Goal: Information Seeking & Learning: Learn about a topic

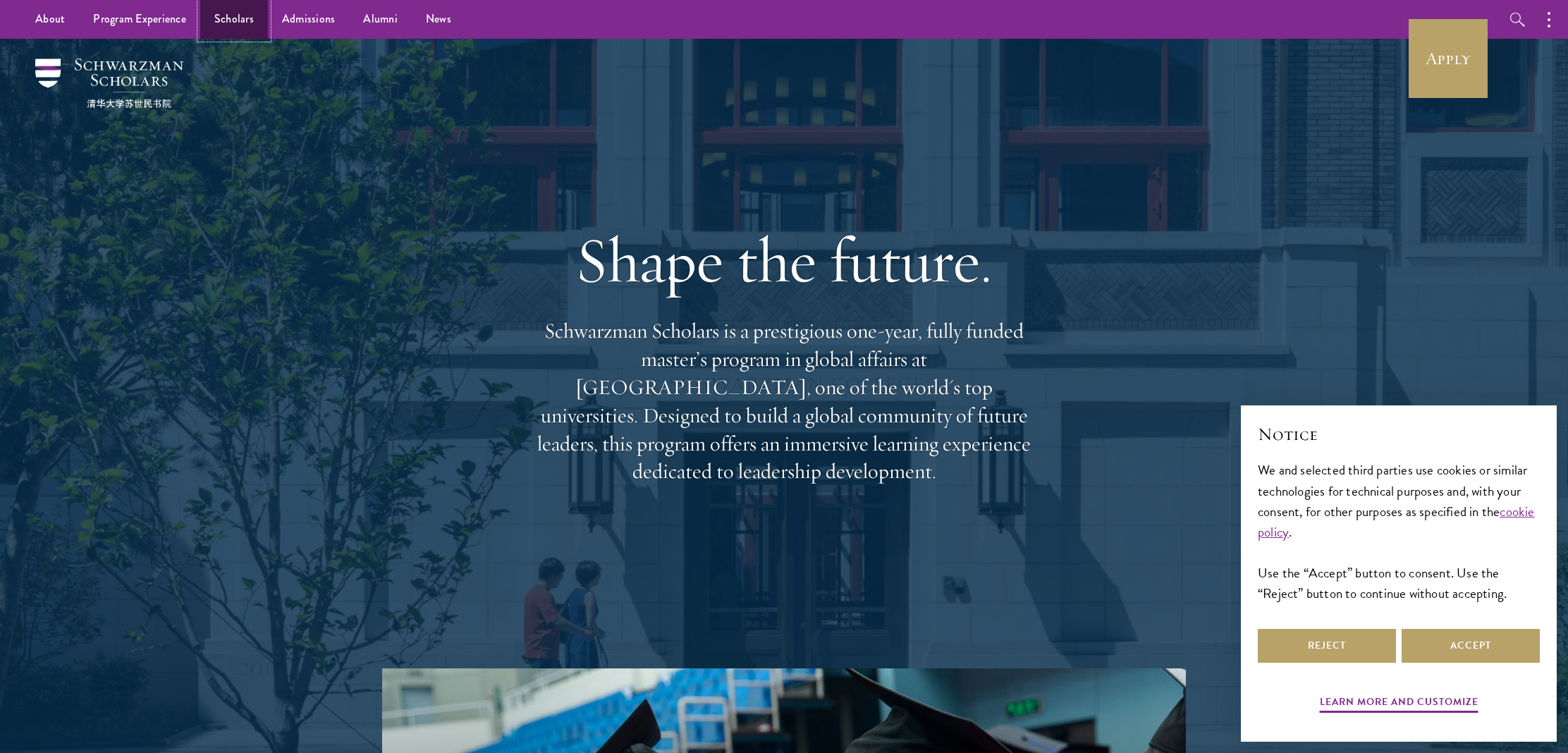
click at [228, 14] on link "Scholars" at bounding box center [234, 19] width 67 height 39
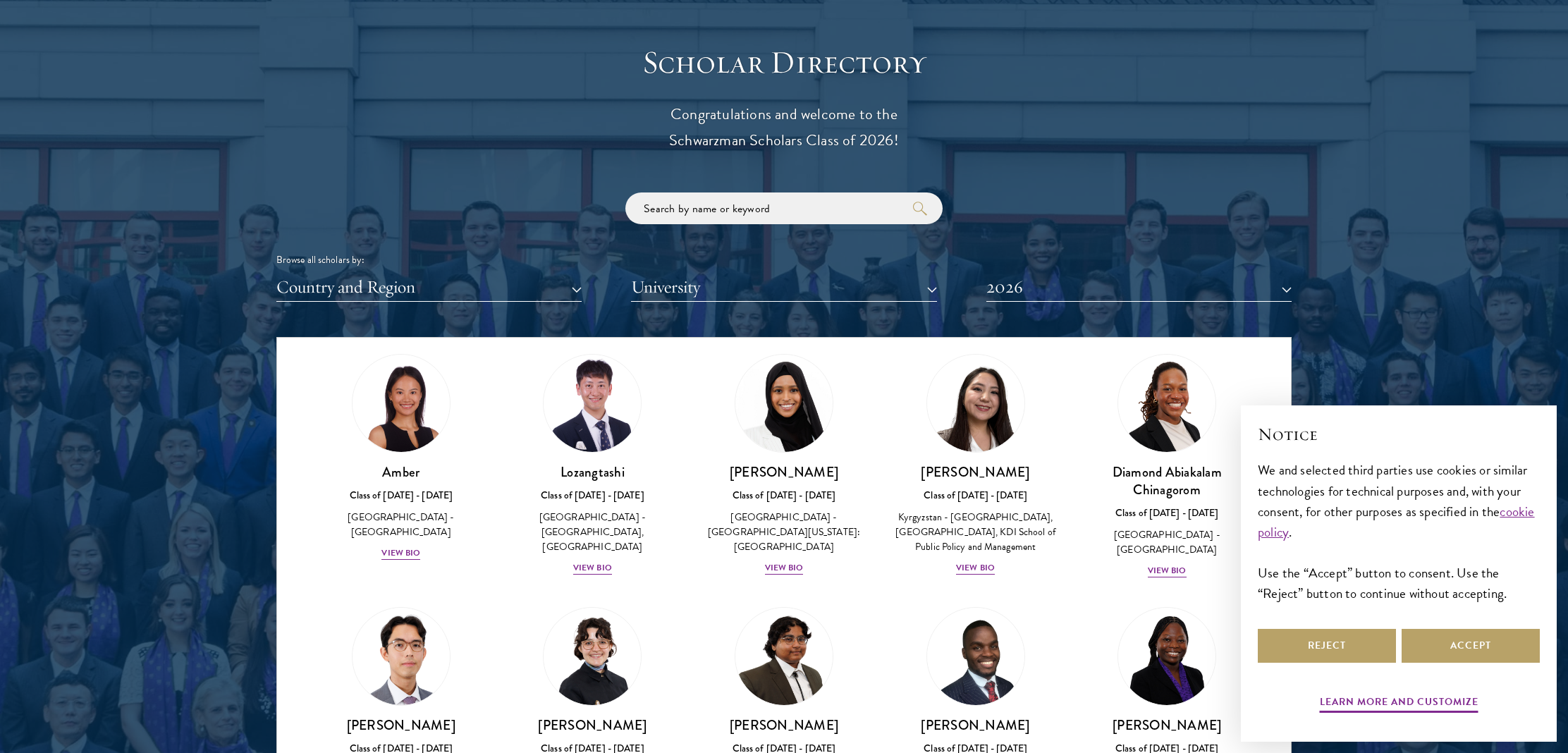
scroll to position [1549, 0]
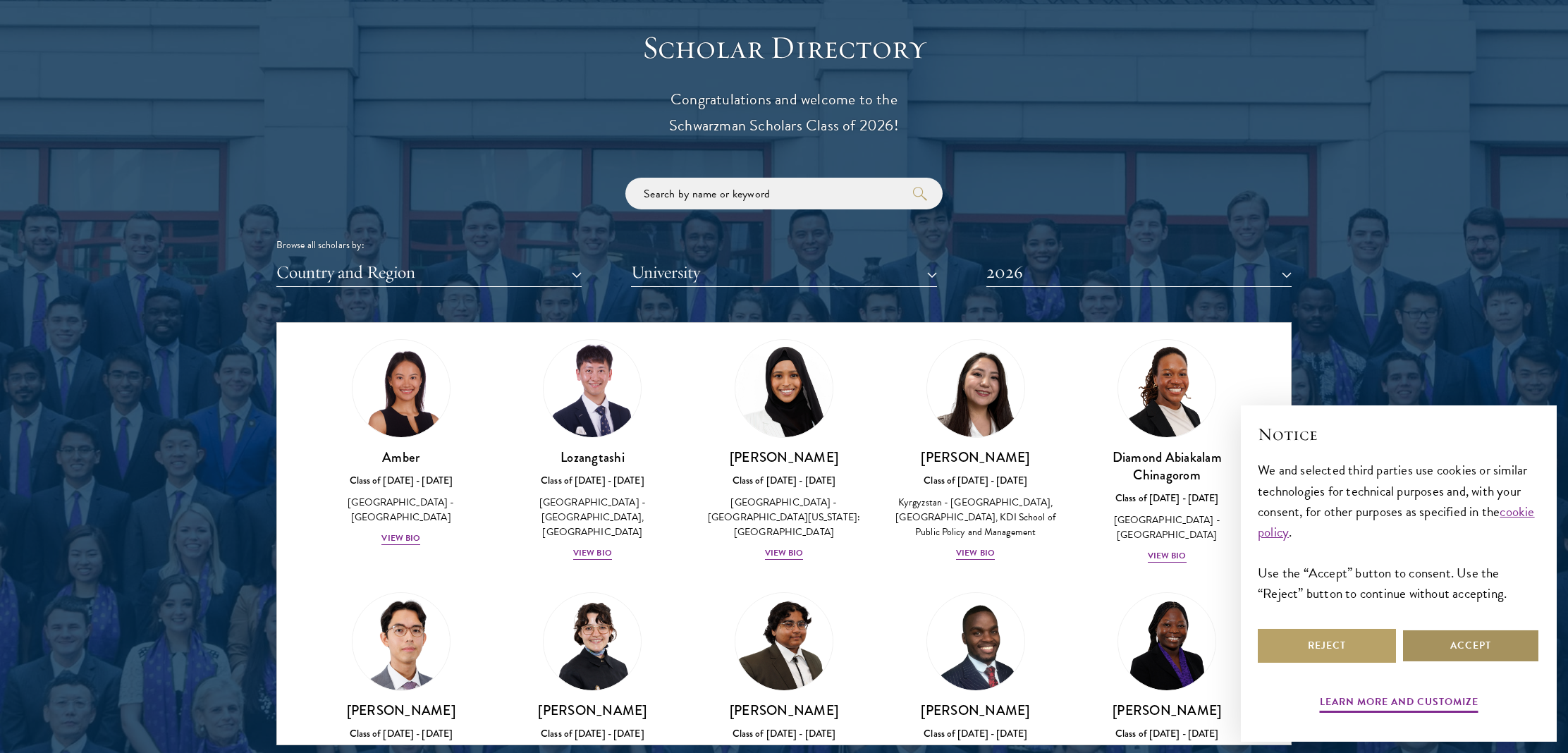
click at [1496, 645] on button "Accept" at bounding box center [1470, 645] width 138 height 34
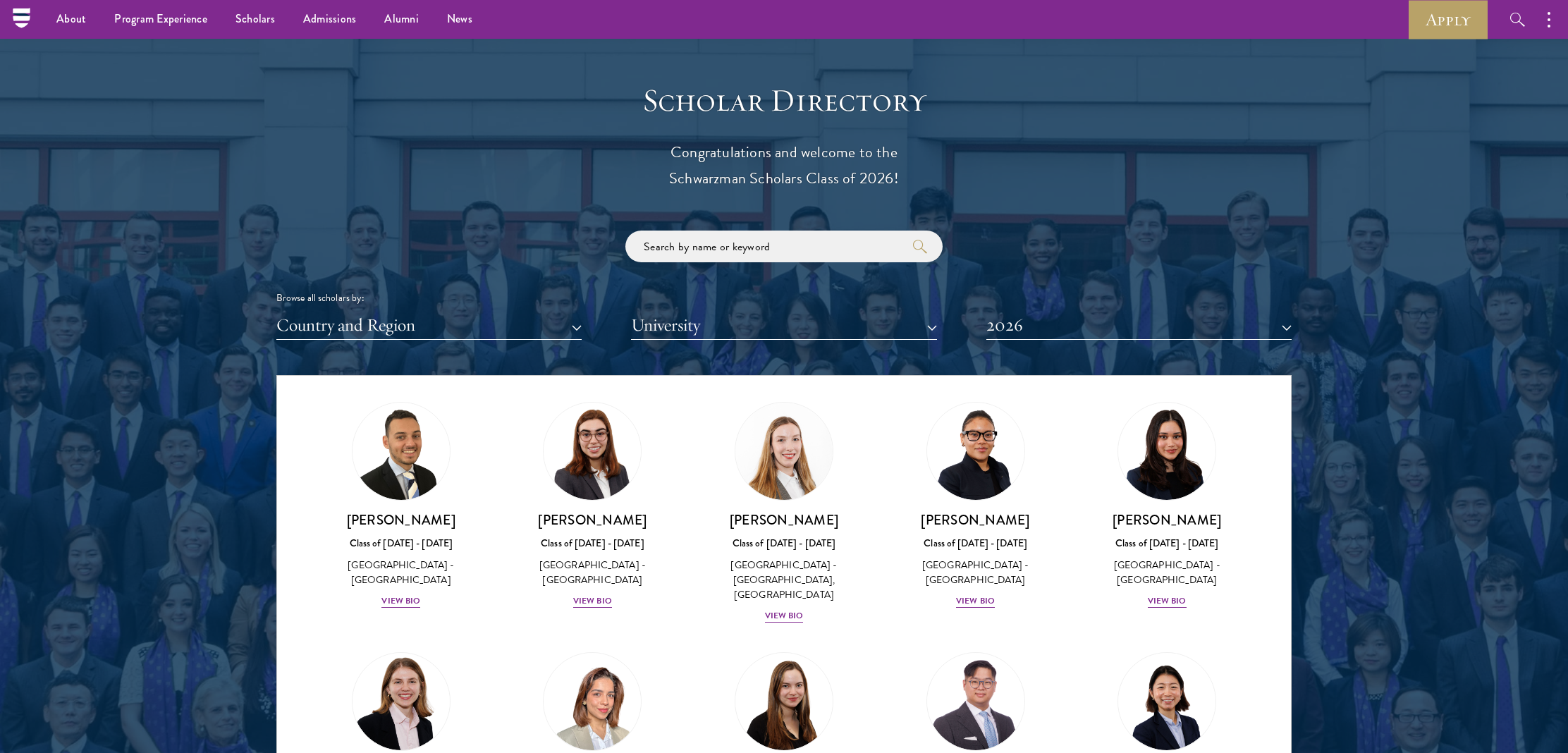
scroll to position [3147, 0]
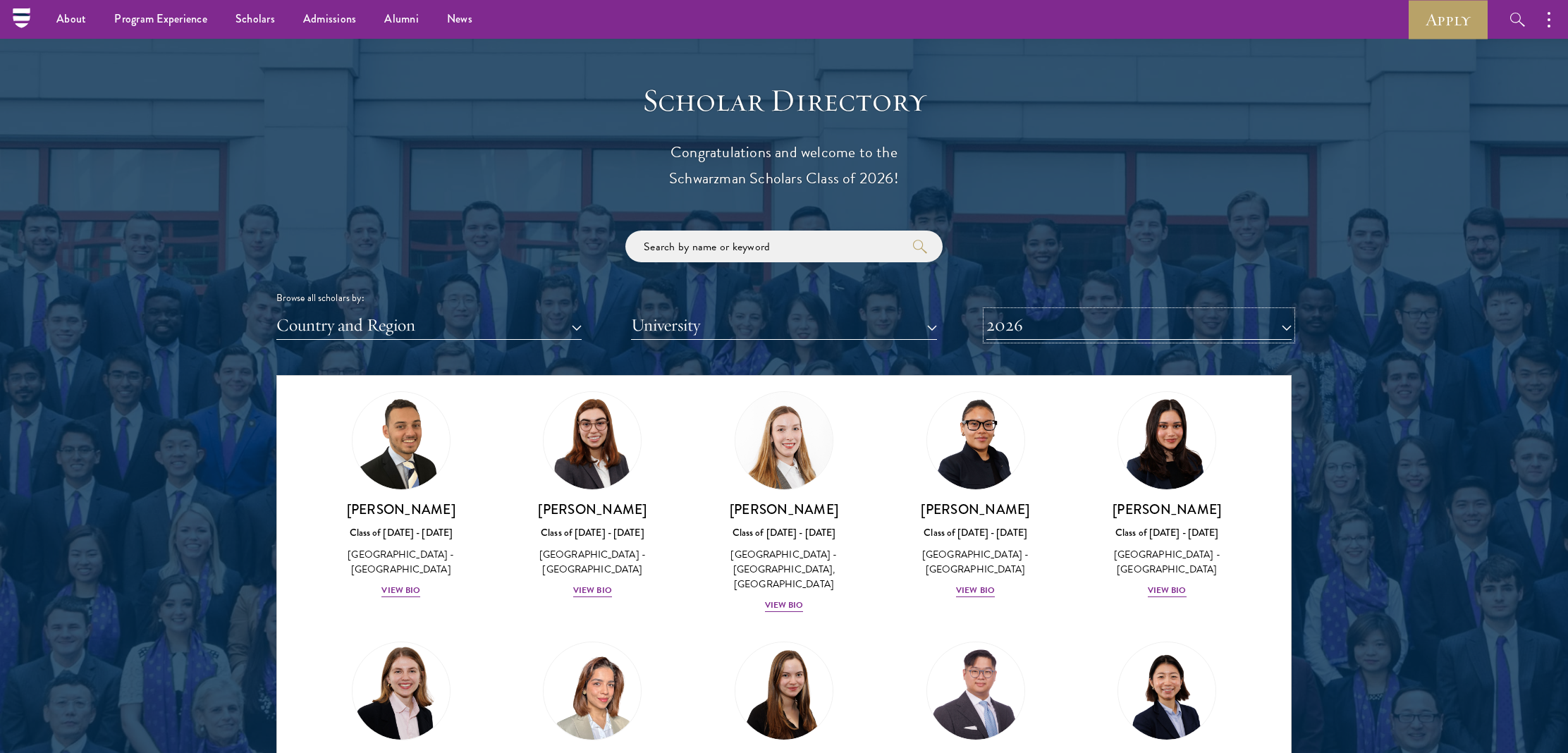
click at [1279, 333] on button "2026" at bounding box center [1139, 325] width 305 height 29
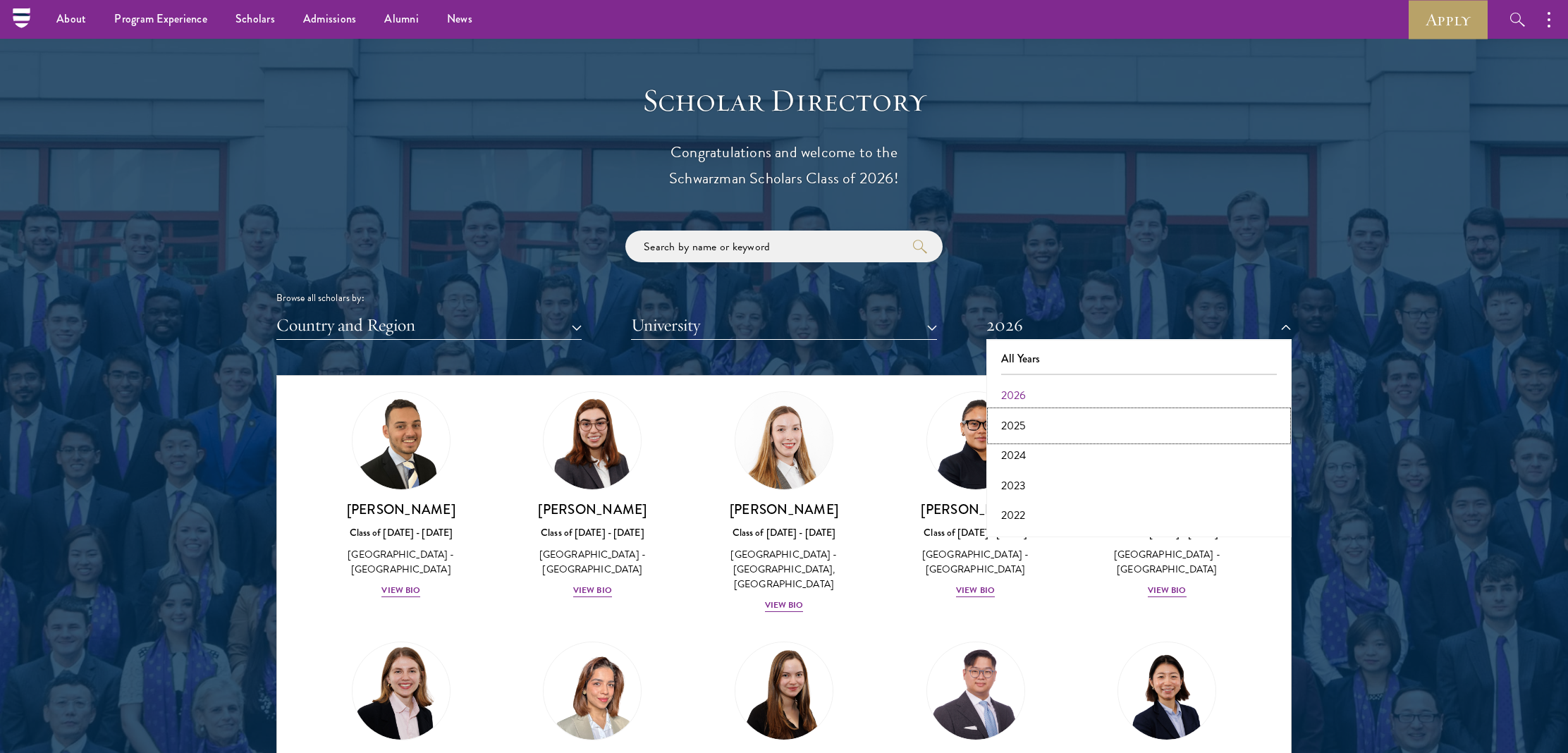
click at [1130, 430] on button "2025" at bounding box center [1139, 425] width 297 height 29
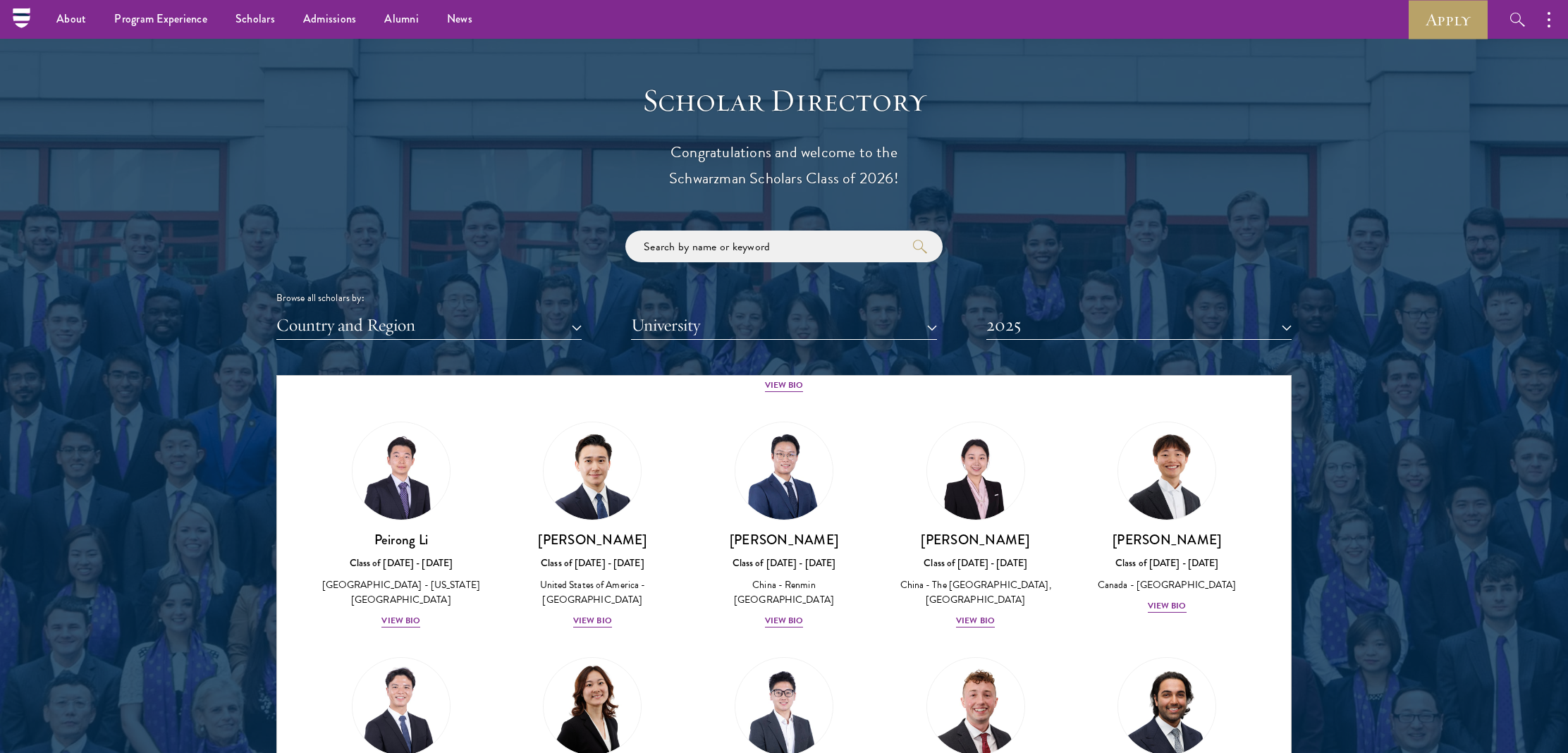
scroll to position [3117, 0]
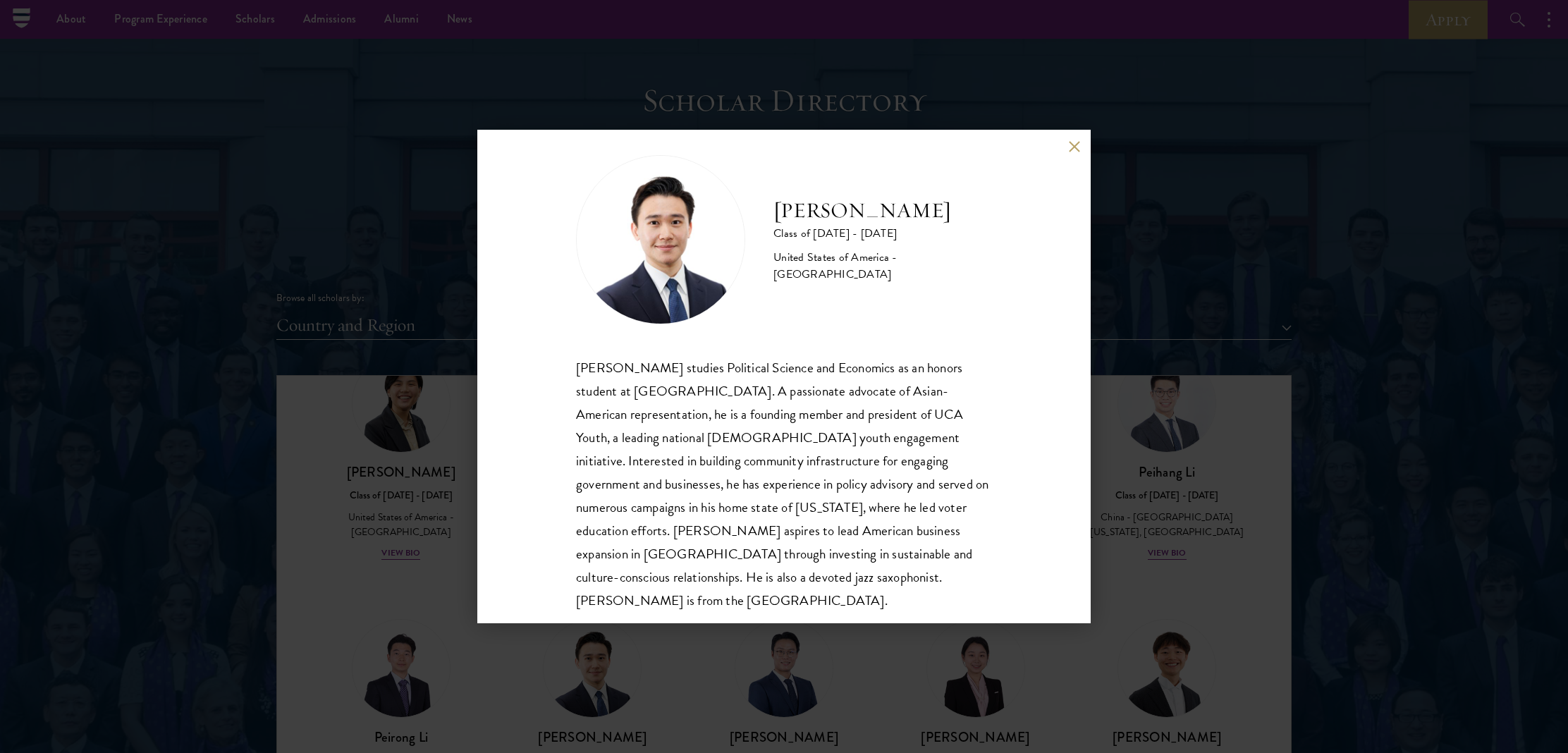
scroll to position [24, 0]
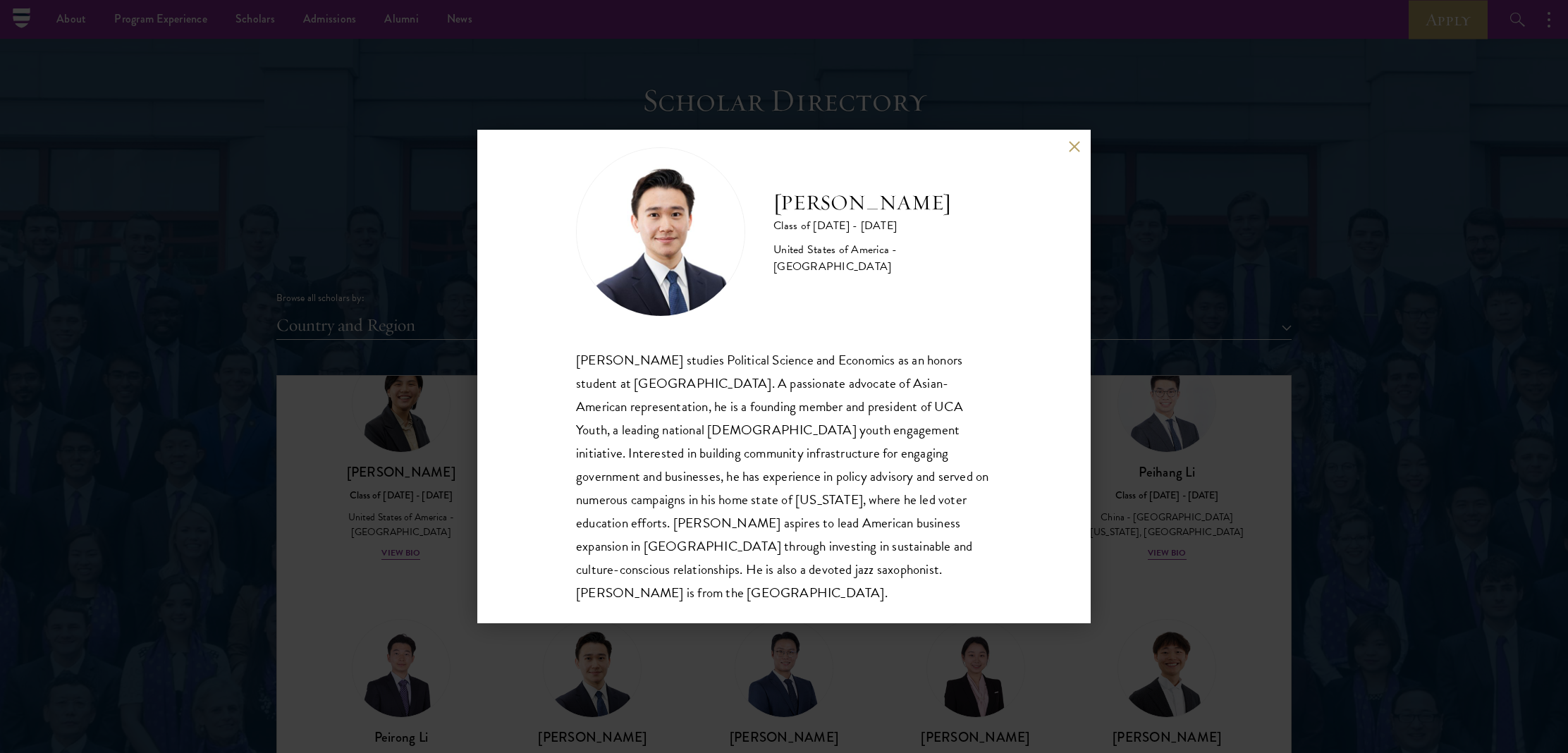
click at [1074, 149] on button at bounding box center [1074, 146] width 12 height 12
